Goal: Information Seeking & Learning: Learn about a topic

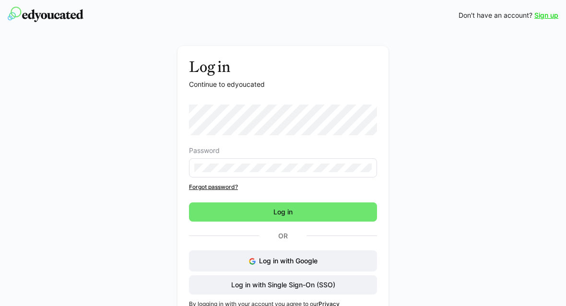
scroll to position [26, 0]
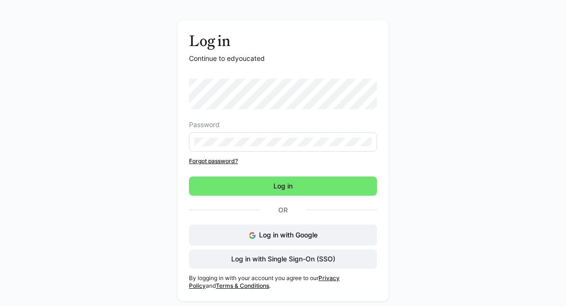
click at [361, 185] on span "Log in" at bounding box center [283, 185] width 188 height 19
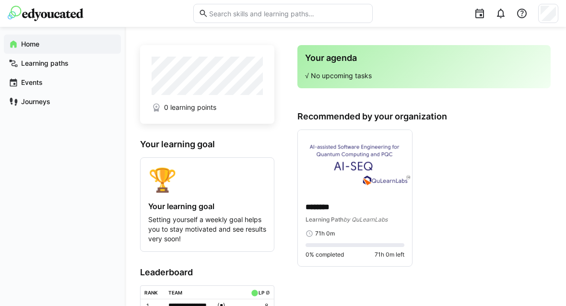
click at [365, 174] on img at bounding box center [355, 162] width 114 height 64
click at [361, 206] on p "********" at bounding box center [354, 207] width 99 height 11
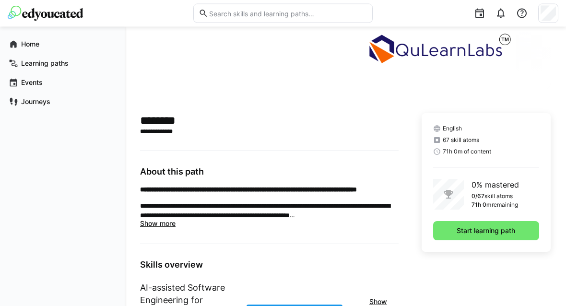
scroll to position [159, 0]
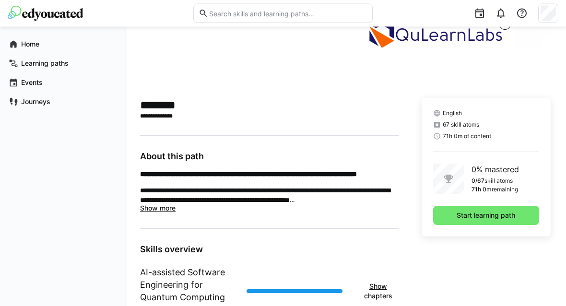
click at [473, 210] on span "Start learning path" at bounding box center [486, 215] width 106 height 19
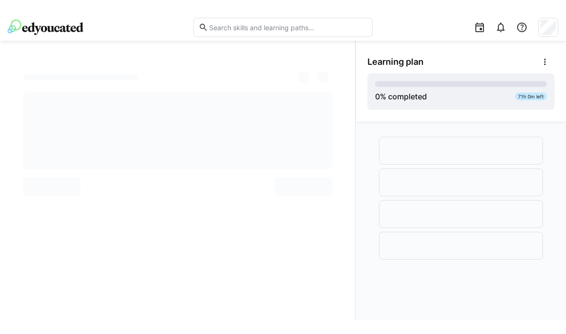
scroll to position [38, 0]
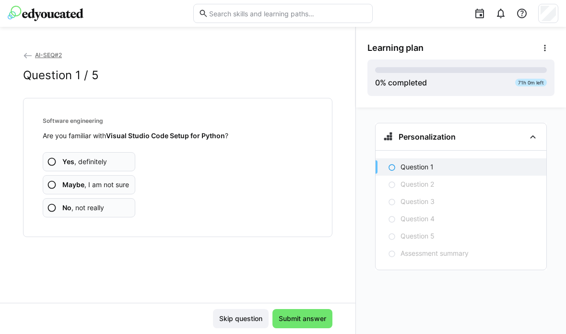
click at [126, 180] on span "Maybe , I am not sure" at bounding box center [95, 185] width 67 height 10
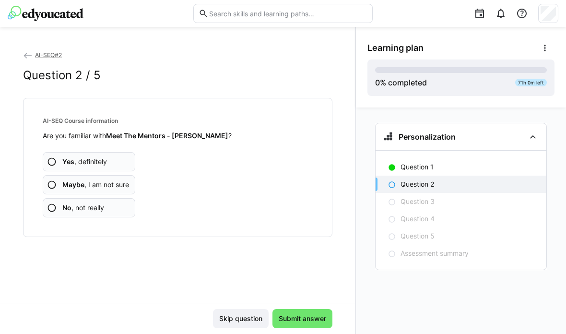
click at [107, 198] on app-assessment-question-radio "No , not really" at bounding box center [89, 207] width 93 height 19
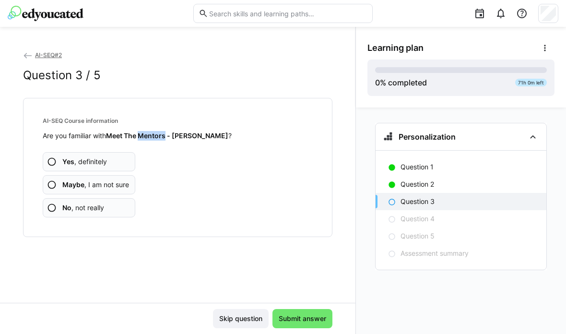
click at [115, 198] on app-assessment-question-radio "No , not really" at bounding box center [89, 207] width 93 height 19
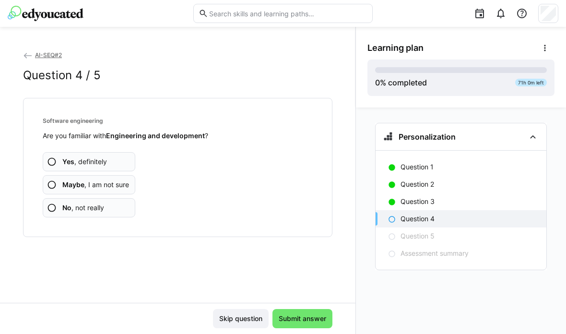
click at [126, 180] on span "Maybe , I am not sure" at bounding box center [95, 185] width 67 height 10
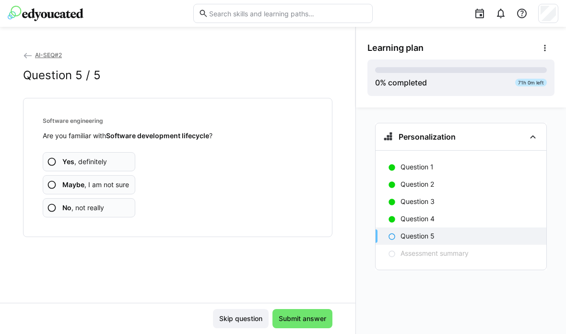
click at [113, 198] on app-assessment-question-radio "No , not really" at bounding box center [89, 207] width 93 height 19
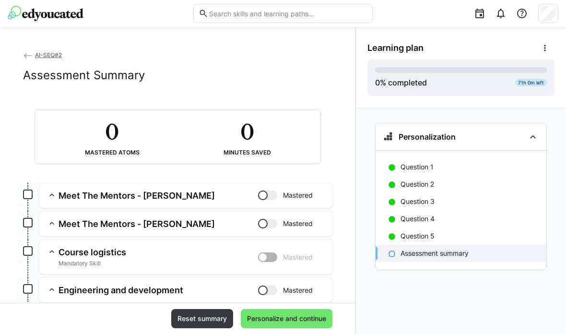
click at [270, 305] on span "Personalize and continue" at bounding box center [287, 319] width 82 height 10
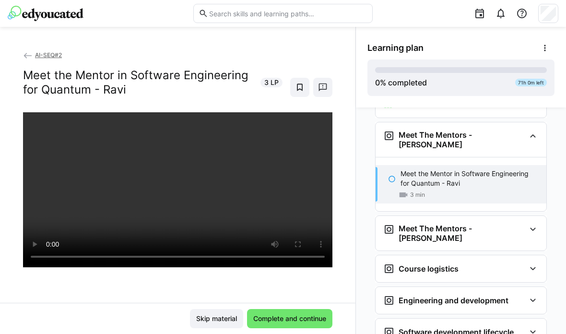
scroll to position [47, 0]
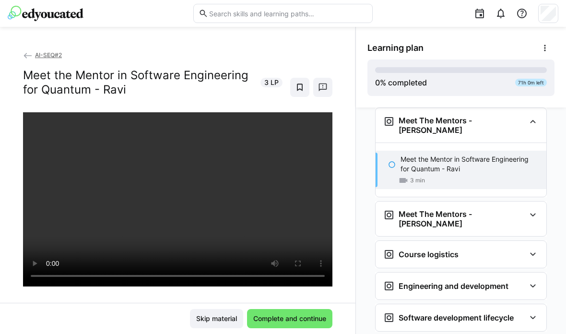
click at [485, 201] on div "Meet The Mentors - [PERSON_NAME]" at bounding box center [461, 218] width 171 height 35
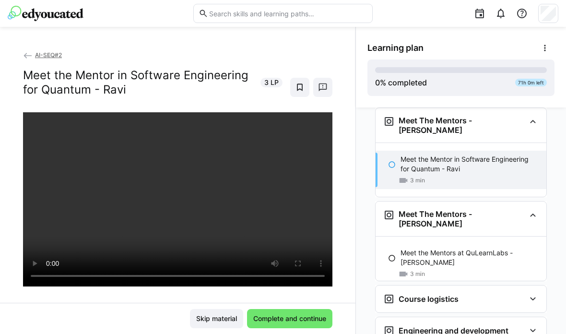
click at [453, 248] on p "Meet the Mentors at QuLearnLabs - [PERSON_NAME]" at bounding box center [469, 257] width 138 height 19
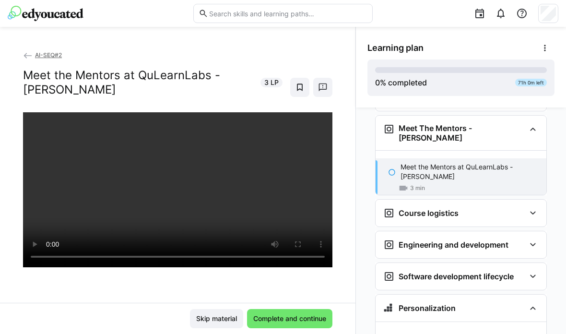
scroll to position [133, 0]
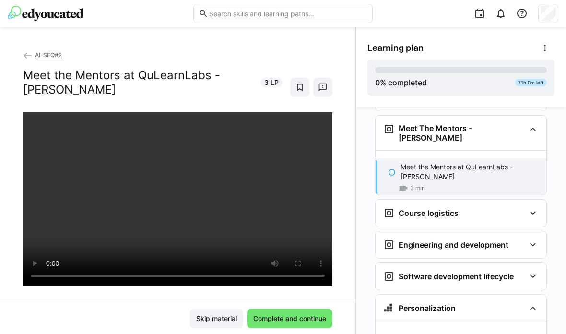
click at [505, 207] on div "Course logistics" at bounding box center [454, 213] width 142 height 12
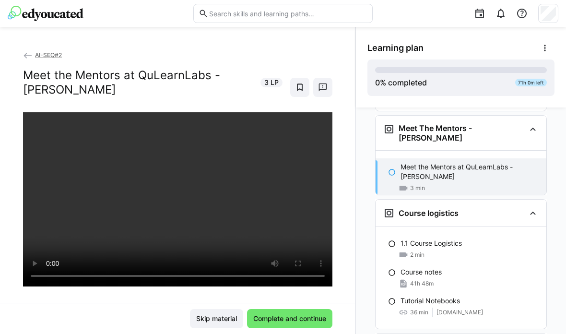
click at [493, 238] on div "1.1 Course Logistics" at bounding box center [469, 243] width 138 height 10
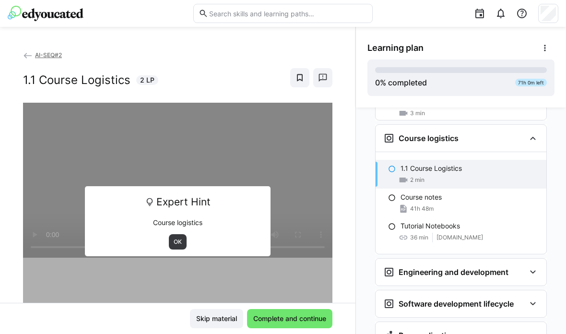
scroll to position [209, 0]
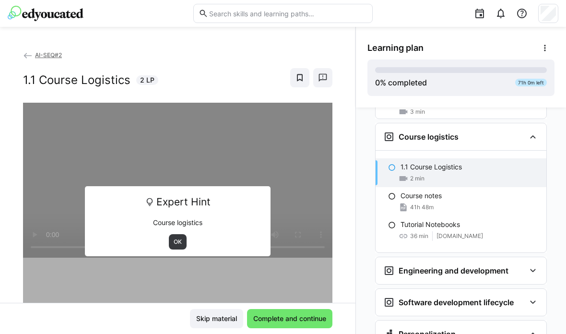
click at [180, 234] on span "OK" at bounding box center [178, 241] width 18 height 15
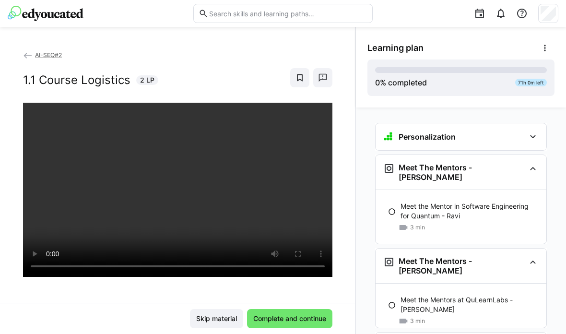
scroll to position [0, 0]
click at [531, 123] on div "Personalization" at bounding box center [461, 136] width 171 height 27
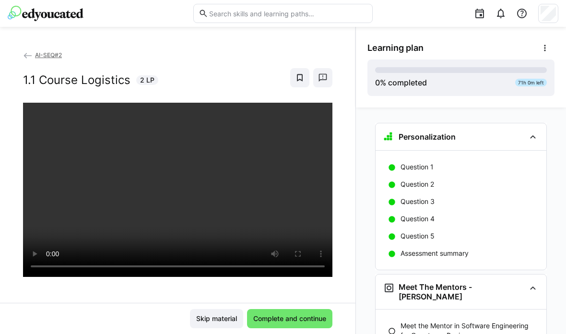
click at [538, 131] on eds-icon at bounding box center [533, 137] width 12 height 12
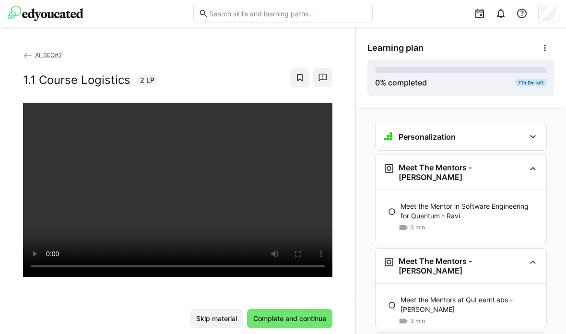
click at [531, 163] on eds-icon at bounding box center [533, 169] width 12 height 12
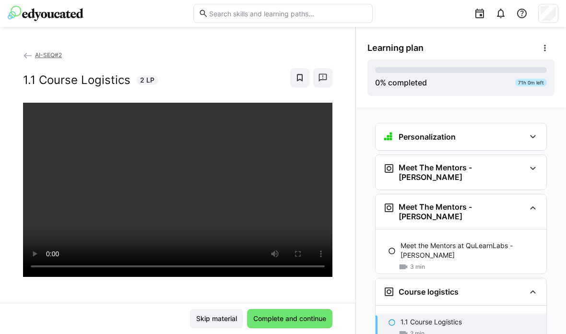
click at [529, 163] on eds-icon at bounding box center [533, 169] width 12 height 12
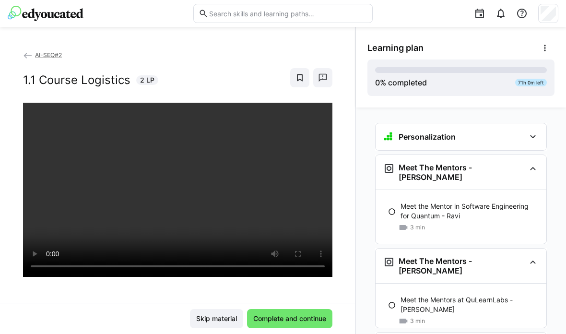
click at [498, 201] on p "Meet the Mentor in Software Engineering for Quantum - Ravi" at bounding box center [469, 210] width 138 height 19
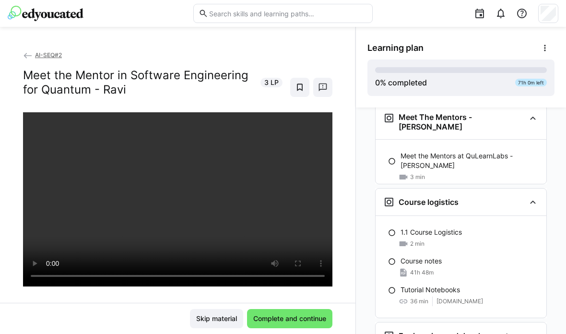
click at [490, 223] on div "1.1 Course Logistics 2 min" at bounding box center [461, 237] width 171 height 29
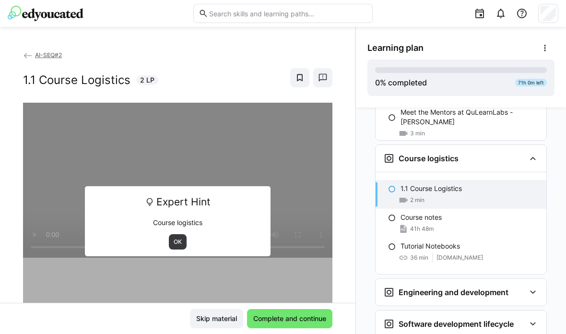
scroll to position [209, 0]
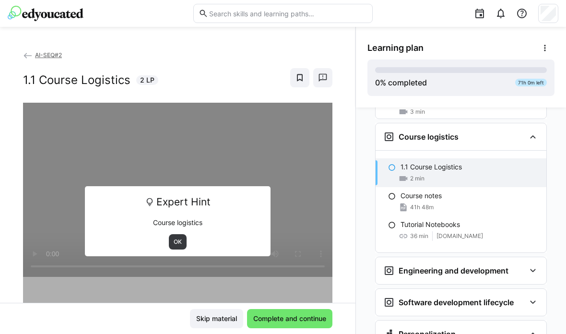
click at [193, 234] on div "OK" at bounding box center [178, 241] width 172 height 15
click at [182, 238] on span "OK" at bounding box center [178, 242] width 10 height 8
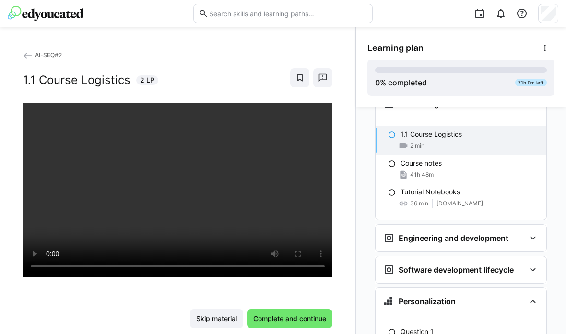
scroll to position [241, 0]
click at [478, 155] on div "Course notes 41h 48m" at bounding box center [461, 169] width 171 height 29
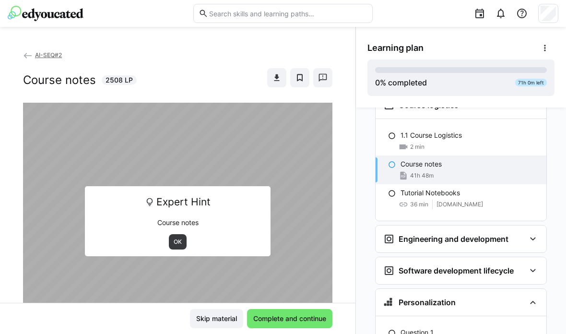
click at [185, 234] on span "OK" at bounding box center [178, 241] width 18 height 15
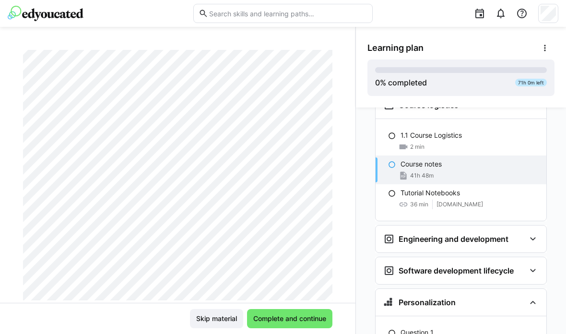
scroll to position [1346, 0]
click at [511, 200] on div "36 min [DOMAIN_NAME]" at bounding box center [469, 205] width 138 height 10
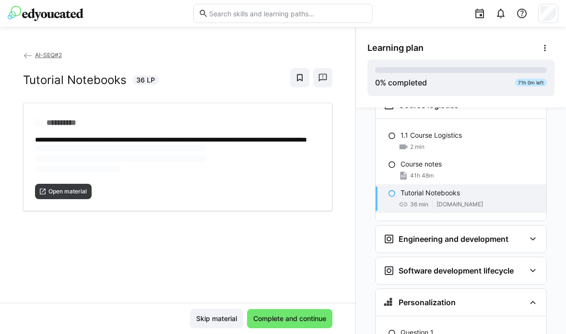
scroll to position [0, 0]
click at [496, 234] on h3 "Engineering and development" at bounding box center [454, 239] width 110 height 10
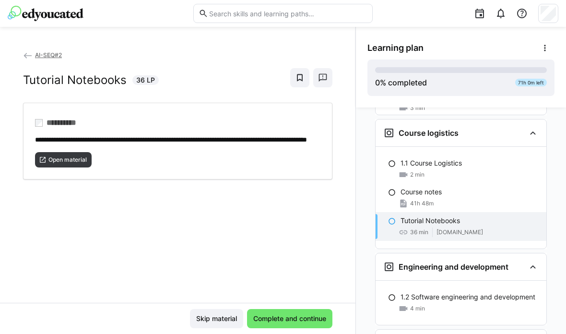
scroll to position [202, 0]
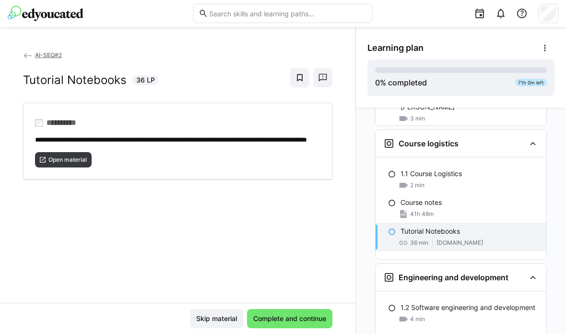
click at [507, 209] on div "41h 48m" at bounding box center [469, 214] width 138 height 10
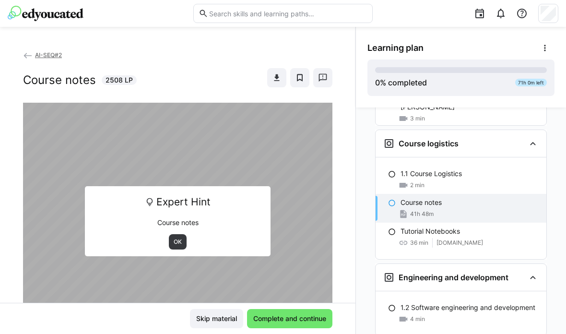
click at [179, 238] on span "OK" at bounding box center [178, 242] width 10 height 8
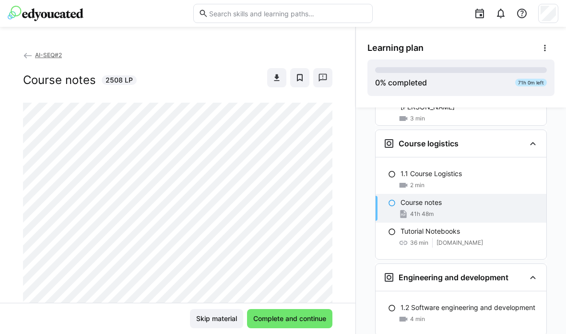
click at [279, 73] on eds-icon at bounding box center [277, 78] width 10 height 10
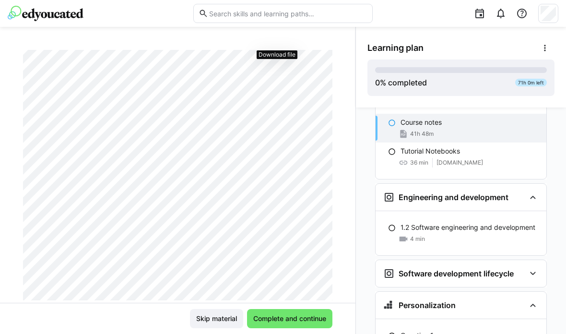
scroll to position [282, 0]
click at [488, 142] on div "Tutorial Notebooks 36 min [DOMAIN_NAME]" at bounding box center [461, 156] width 171 height 29
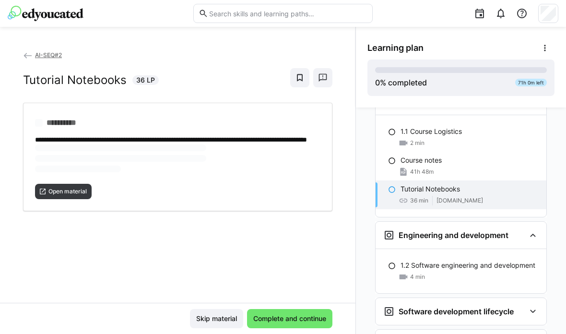
scroll to position [238, 0]
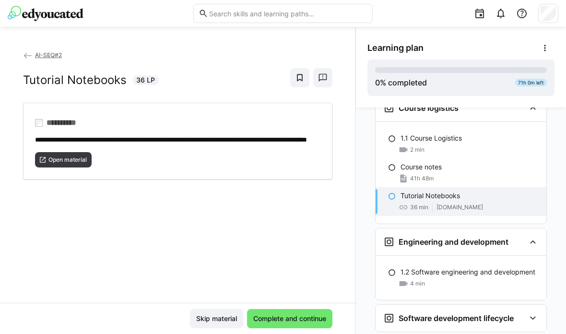
click at [493, 191] on div "Tutorial Notebooks" at bounding box center [469, 196] width 138 height 10
click at [503, 267] on p "1.2 Software engineering and development" at bounding box center [467, 272] width 135 height 10
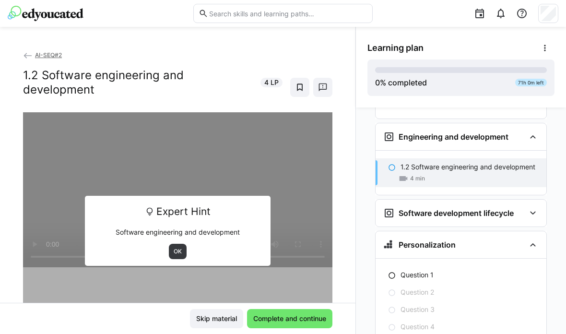
scroll to position [38, 0]
click at [186, 244] on span "OK" at bounding box center [178, 251] width 18 height 15
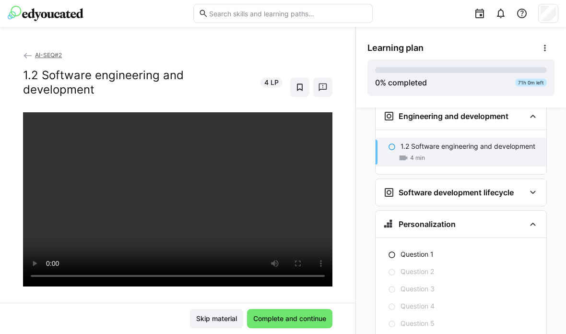
scroll to position [363, 0]
click at [507, 179] on div "Software development lifecycle" at bounding box center [461, 192] width 171 height 27
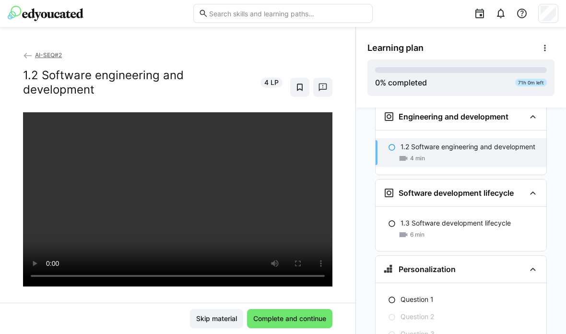
click at [509, 188] on h3 "Software development lifecycle" at bounding box center [456, 193] width 115 height 10
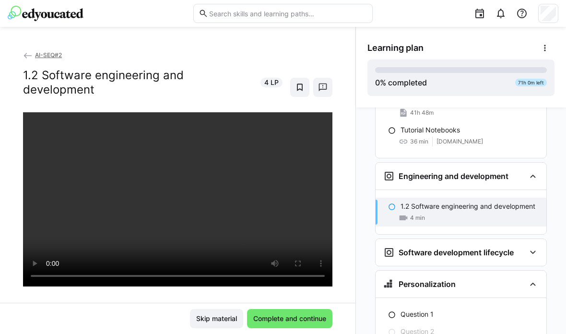
scroll to position [304, 0]
click at [506, 247] on h3 "Software development lifecycle" at bounding box center [456, 252] width 115 height 10
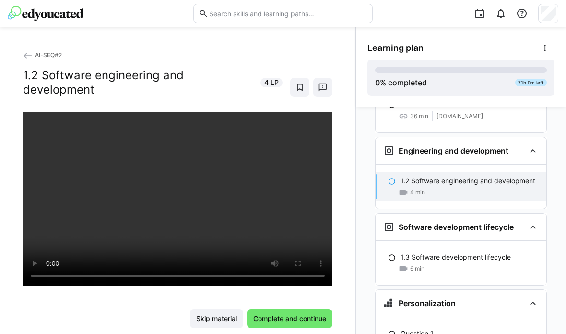
scroll to position [329, 0]
click at [517, 264] on div "6 min" at bounding box center [469, 269] width 138 height 10
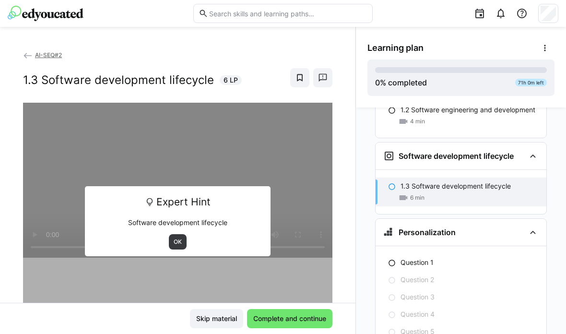
scroll to position [408, 0]
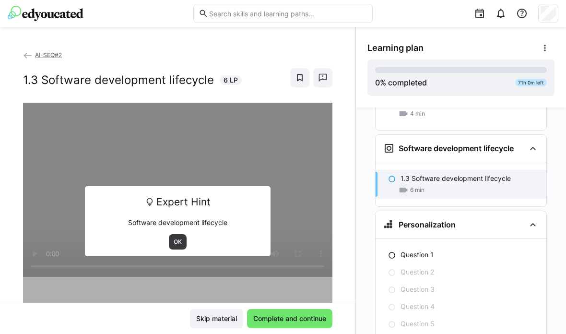
click at [175, 234] on span "OK" at bounding box center [178, 241] width 18 height 15
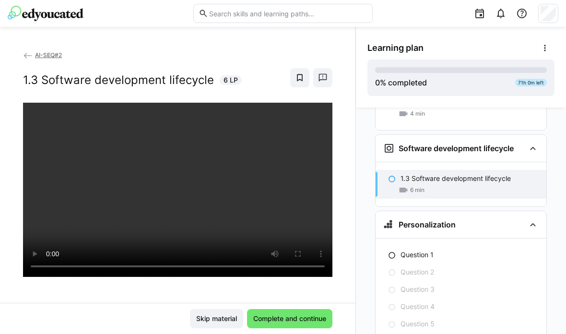
click at [405, 250] on p "Question 1" at bounding box center [416, 255] width 33 height 10
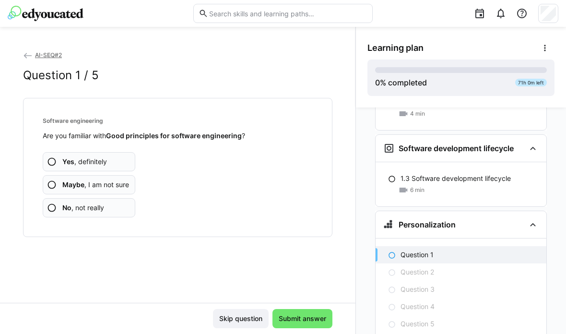
click at [103, 180] on span "Maybe , I am not sure" at bounding box center [95, 185] width 67 height 10
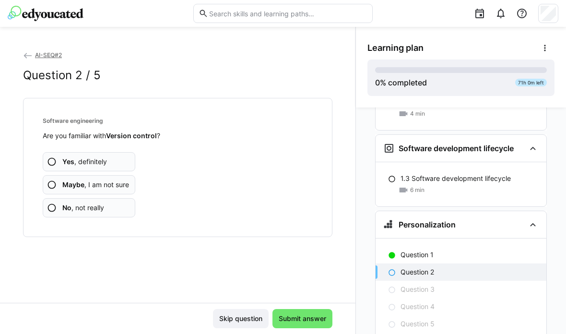
click at [106, 157] on span "Yes , definitely" at bounding box center [84, 162] width 45 height 10
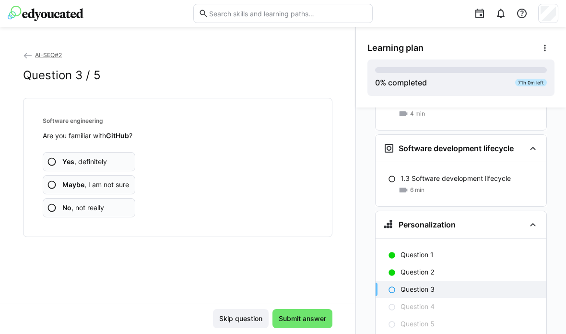
click at [413, 267] on p "Question 2" at bounding box center [417, 272] width 34 height 10
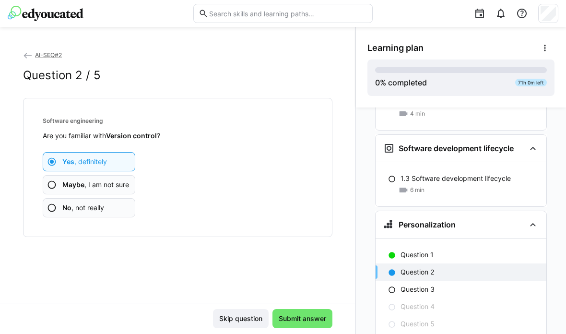
click at [117, 180] on span "Maybe , I am not sure" at bounding box center [95, 185] width 67 height 10
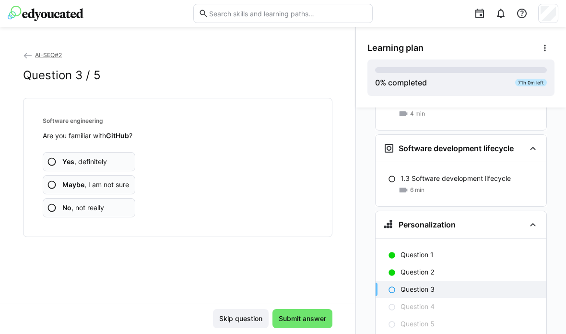
click at [106, 180] on span "Maybe , I am not sure" at bounding box center [95, 185] width 67 height 10
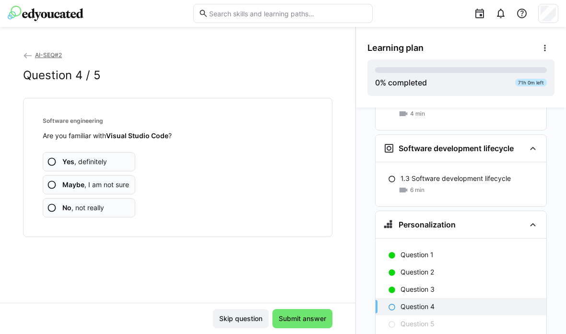
click at [97, 175] on app-assessment-question-radio "Maybe , I am not sure" at bounding box center [89, 184] width 93 height 19
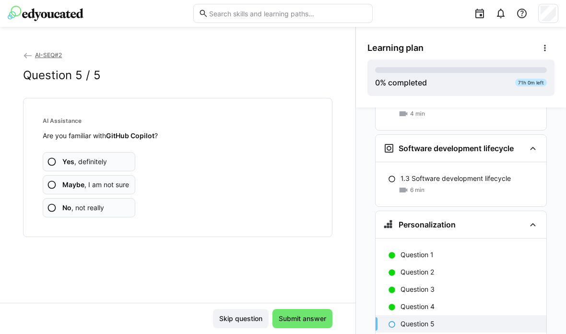
click at [104, 203] on span "No , not really" at bounding box center [83, 208] width 42 height 10
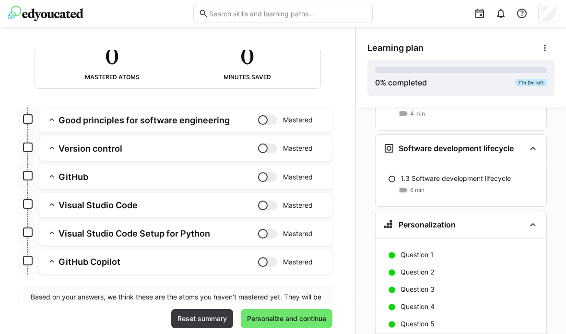
scroll to position [75, 0]
click at [281, 305] on span "Personalize and continue" at bounding box center [287, 319] width 82 height 10
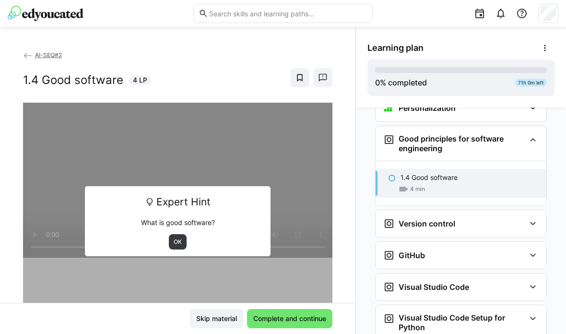
scroll to position [527, 0]
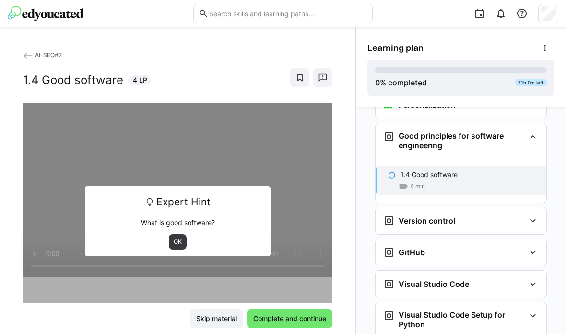
click at [179, 238] on span "OK" at bounding box center [178, 242] width 10 height 8
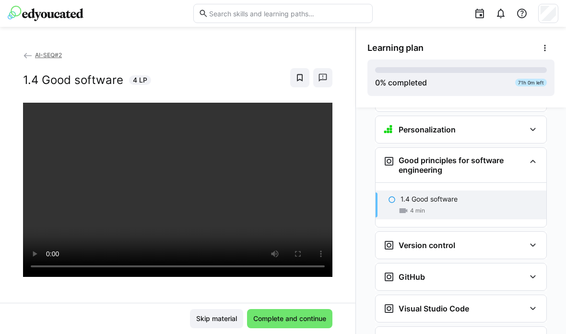
scroll to position [503, 0]
click at [535, 79] on div "71h 0m left" at bounding box center [531, 83] width 32 height 8
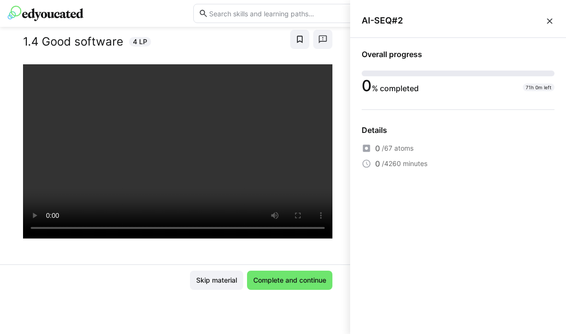
click at [518, 90] on div "0 % completed 71h 0m left" at bounding box center [458, 81] width 193 height 23
click at [561, 20] on div "AI-SEQ#2" at bounding box center [458, 21] width 216 height 34
click at [549, 19] on eds-icon at bounding box center [550, 21] width 10 height 10
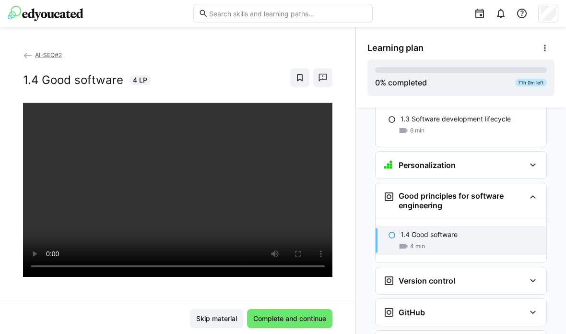
scroll to position [468, 0]
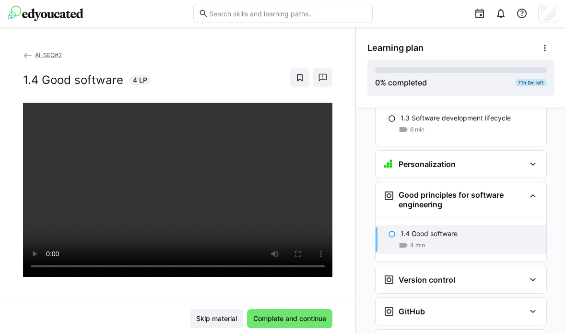
click at [456, 266] on div "Version control" at bounding box center [461, 279] width 171 height 27
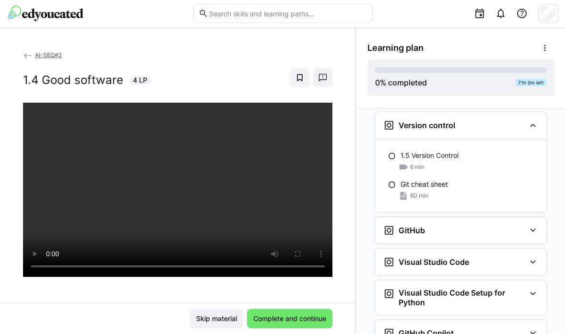
scroll to position [622, 0]
click at [488, 217] on div "GitHub" at bounding box center [461, 230] width 171 height 27
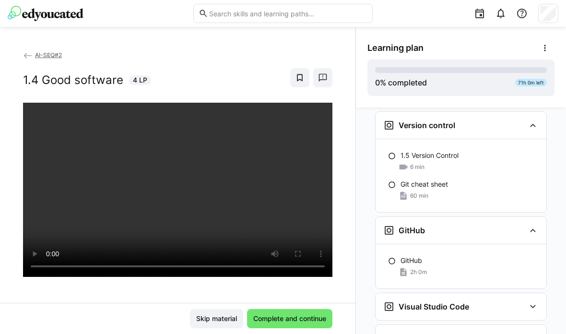
click at [499, 224] on div "GitHub" at bounding box center [454, 230] width 142 height 12
